Goal: Find specific page/section

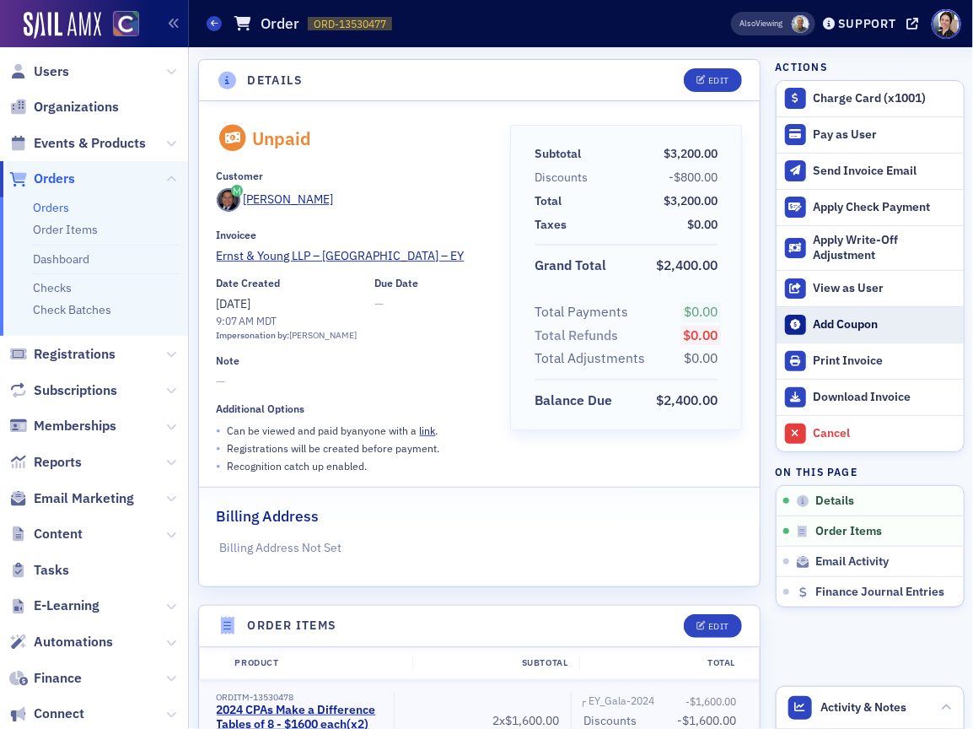
scroll to position [35, 0]
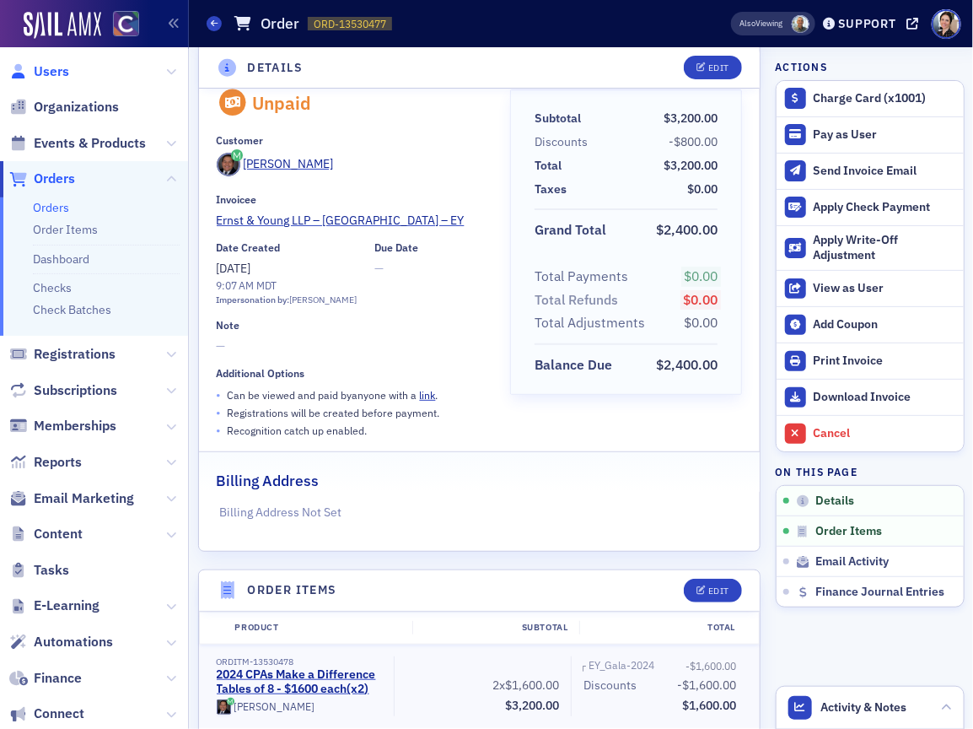
click at [66, 67] on span "Users" at bounding box center [51, 71] width 35 height 19
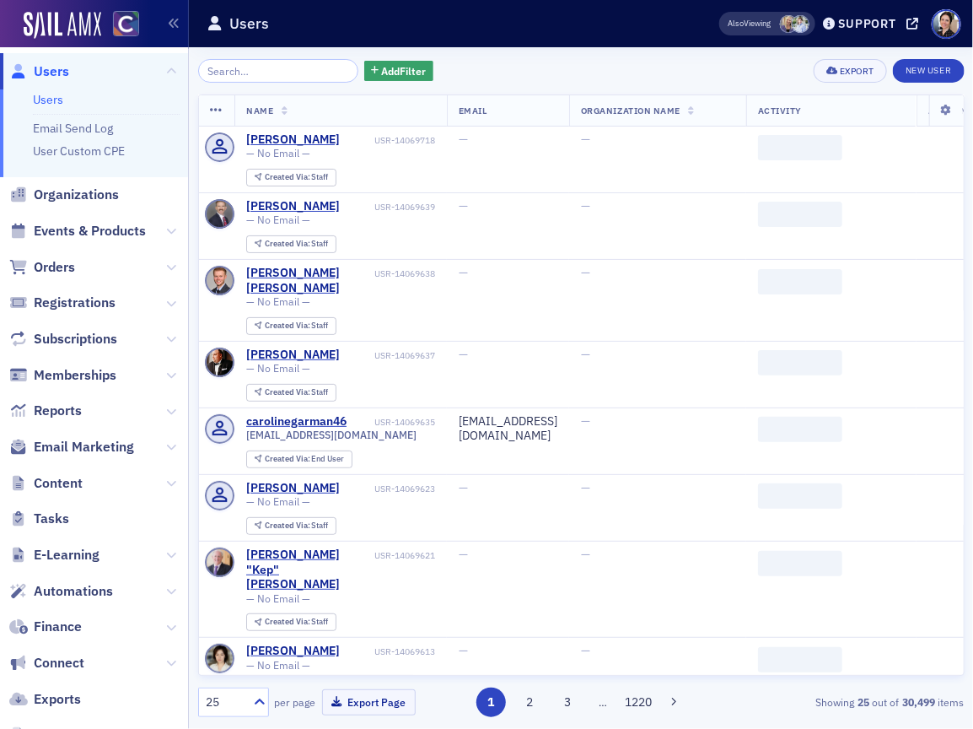
click at [266, 73] on input "search" at bounding box center [278, 71] width 161 height 24
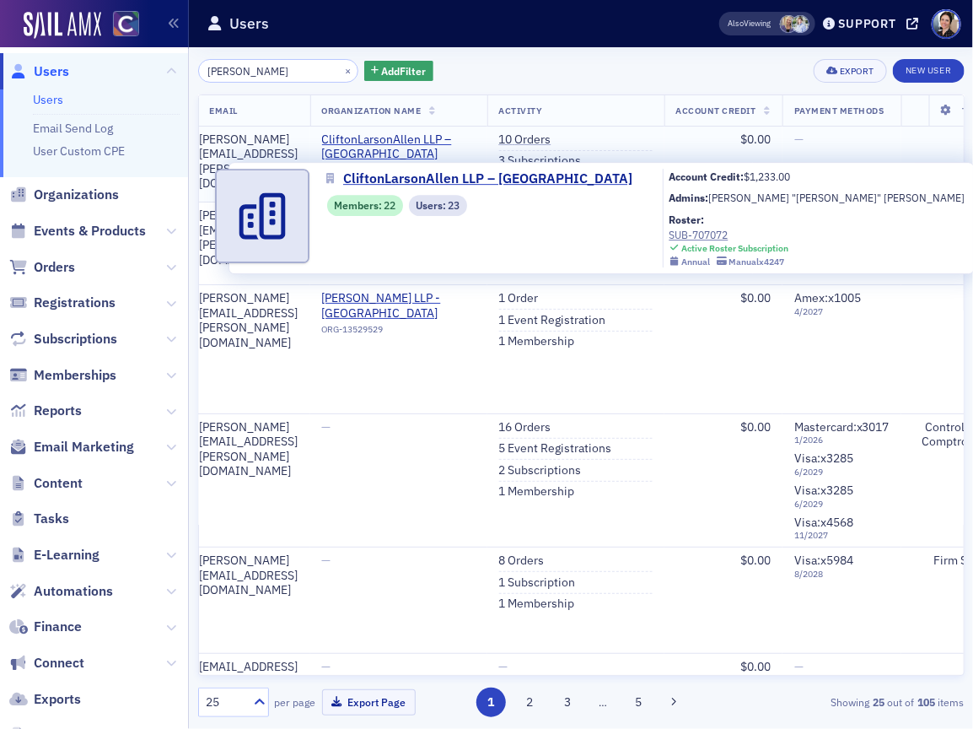
scroll to position [0, 327]
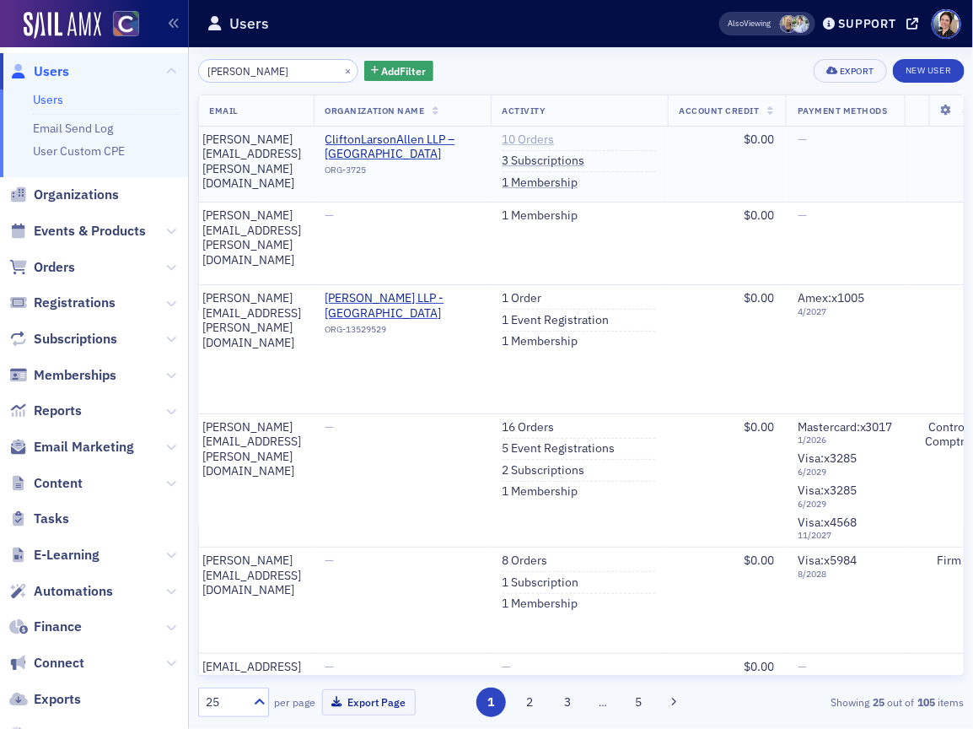
type input "[PERSON_NAME]"
click at [555, 139] on link "10 Orders" at bounding box center [529, 139] width 52 height 15
